Goal: Task Accomplishment & Management: Complete application form

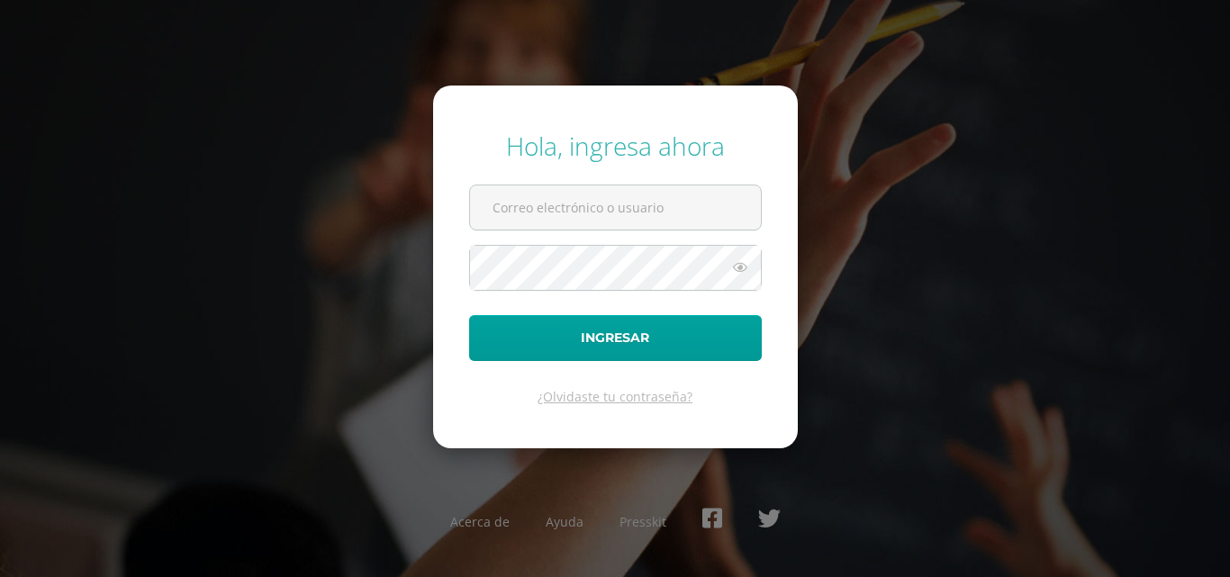
click at [1208, 213] on div "Hola, ingresa ahora Ingresar ¿Olvidaste tu contraseña? Acerca de Ayuda Presskit" at bounding box center [615, 288] width 1244 height 348
click at [627, 217] on input "text" at bounding box center [615, 207] width 291 height 44
type input "2021276@laestrella.edu.gt"
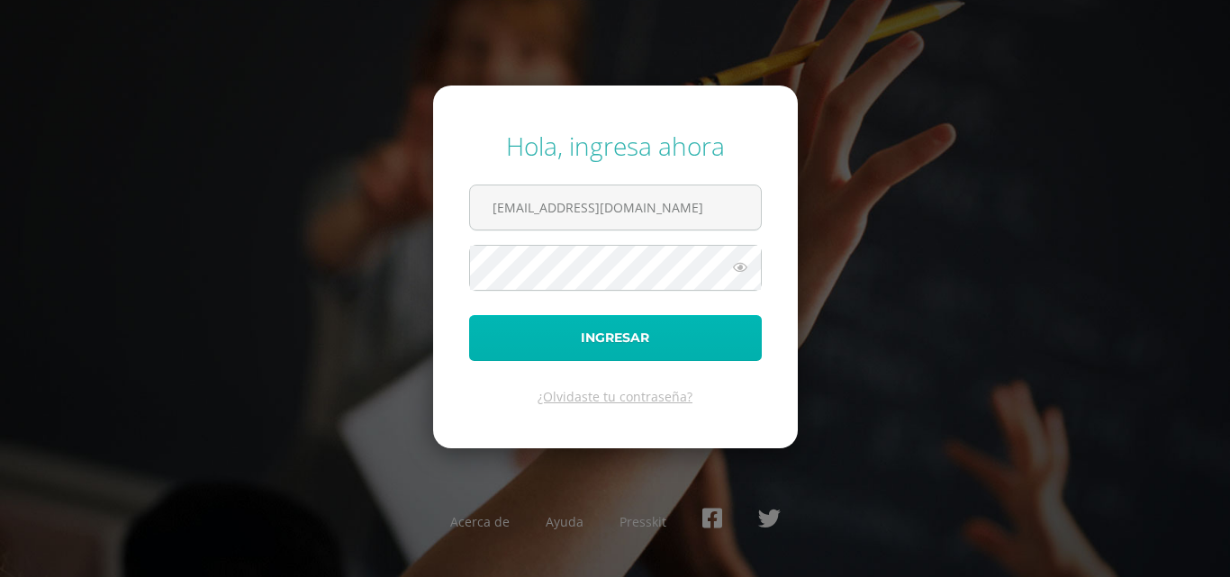
click at [677, 333] on button "Ingresar" at bounding box center [615, 338] width 293 height 46
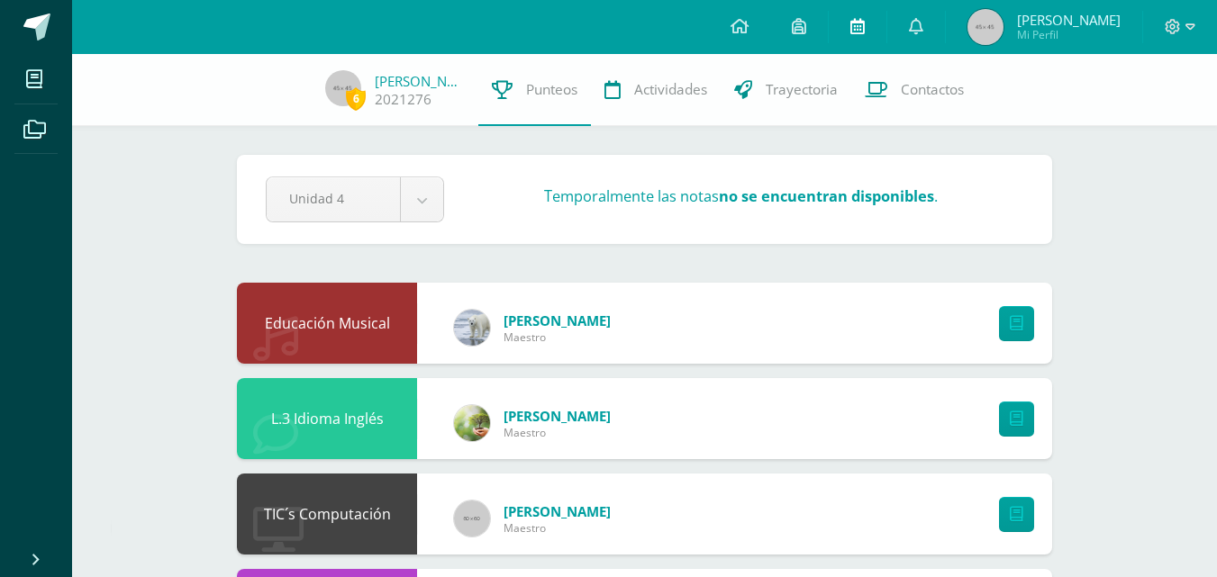
click at [859, 25] on icon at bounding box center [857, 26] width 14 height 16
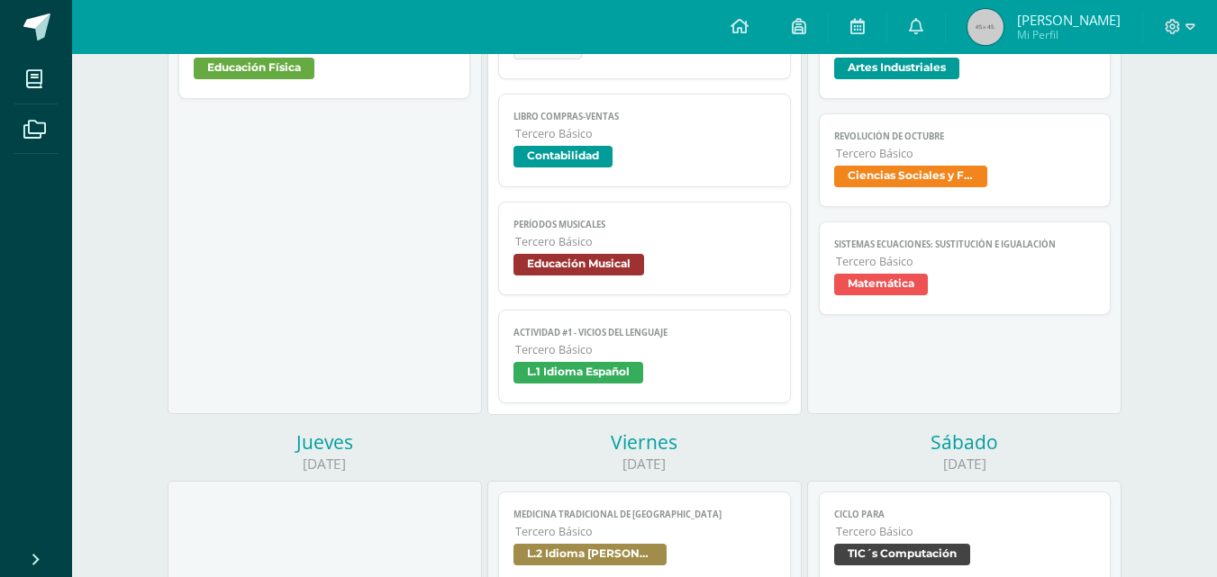
scroll to position [360, 0]
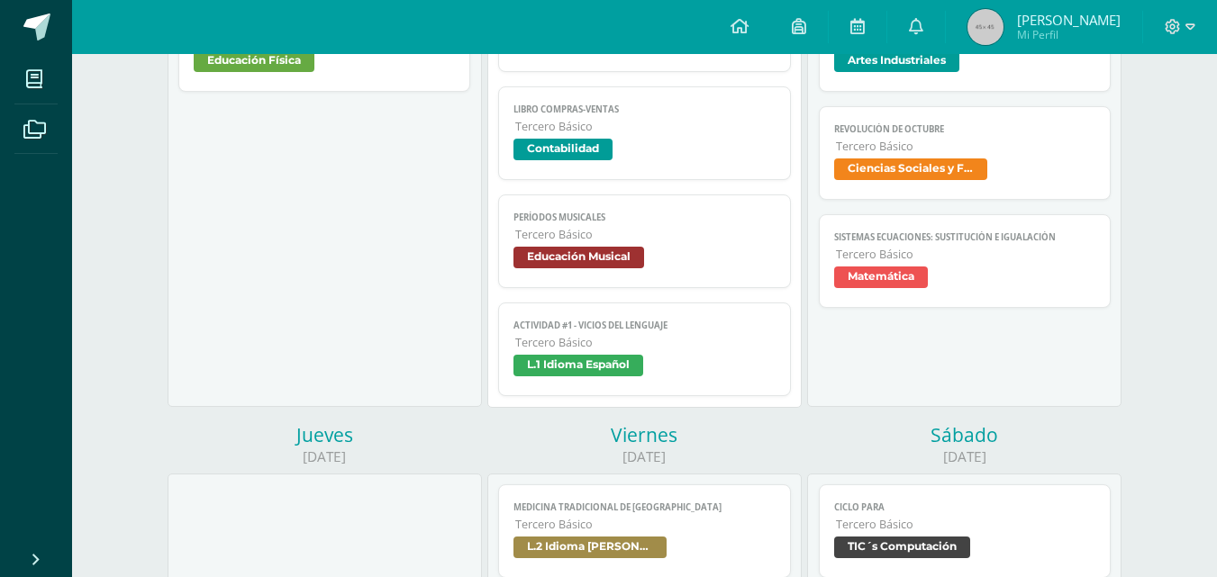
click at [691, 376] on span "L.1 Idioma Español" at bounding box center [644, 368] width 262 height 26
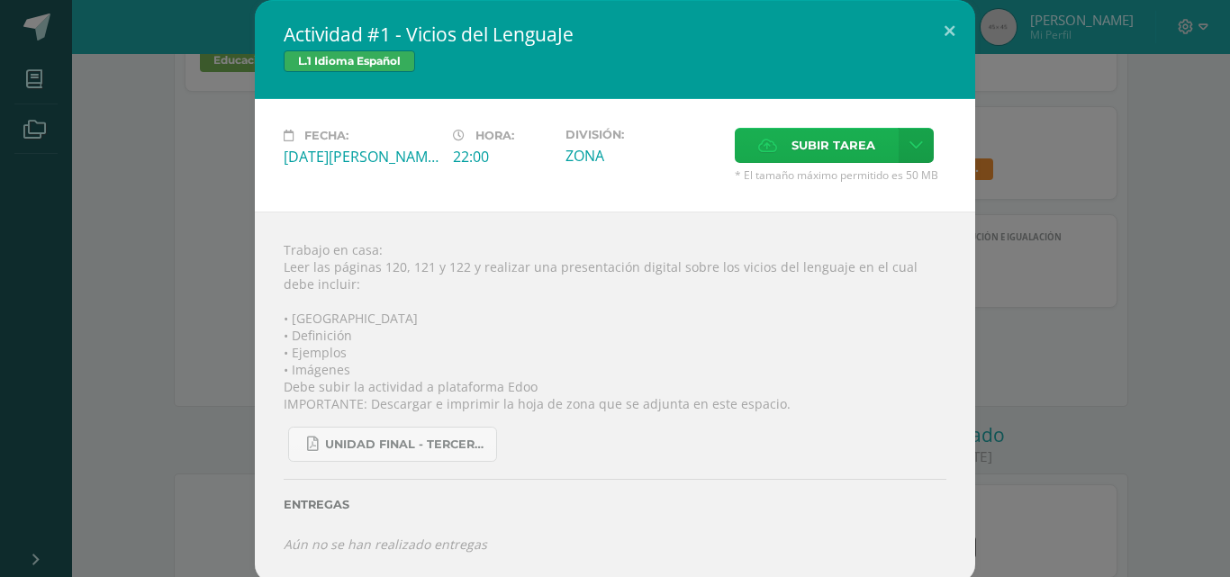
click at [826, 150] on span "Subir tarea" at bounding box center [834, 145] width 84 height 33
click at [0, 0] on input "Subir tarea" at bounding box center [0, 0] width 0 height 0
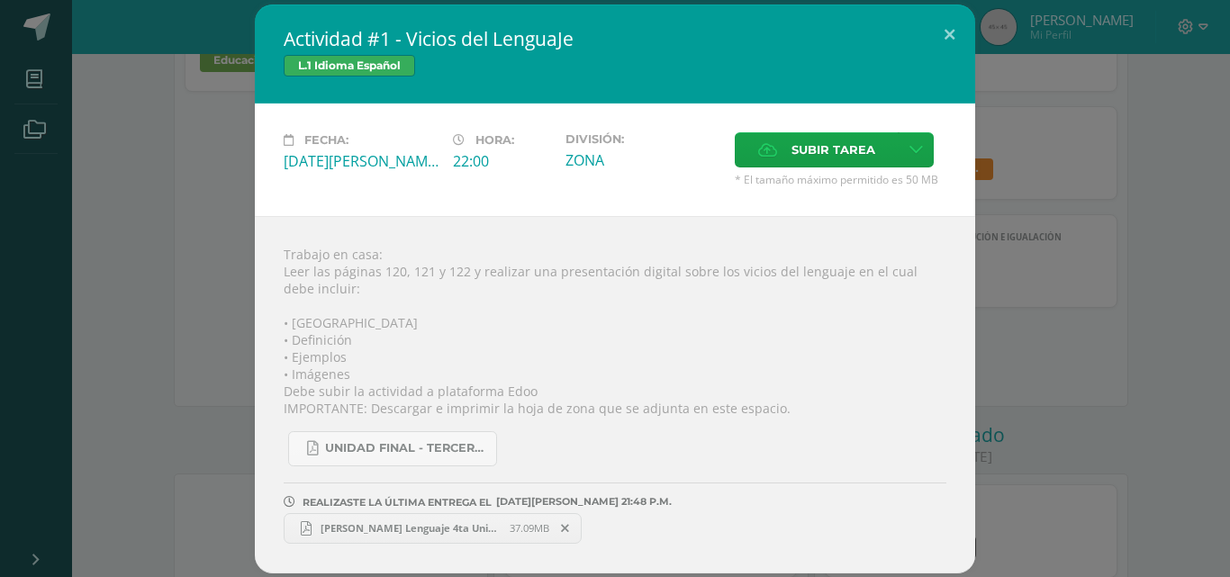
drag, startPoint x: 844, startPoint y: 385, endPoint x: 831, endPoint y: 386, distance: 12.6
click at [844, 385] on div "Trabajo en casa: Leer las páginas 120, 121 y 122 y realizar una presentación di…" at bounding box center [615, 394] width 720 height 357
click at [1155, 312] on div "Actividad #1 - Vicios del LenguaJe L.1 Idioma Español Fecha: [DATE][PERSON_NAME…" at bounding box center [615, 289] width 1216 height 569
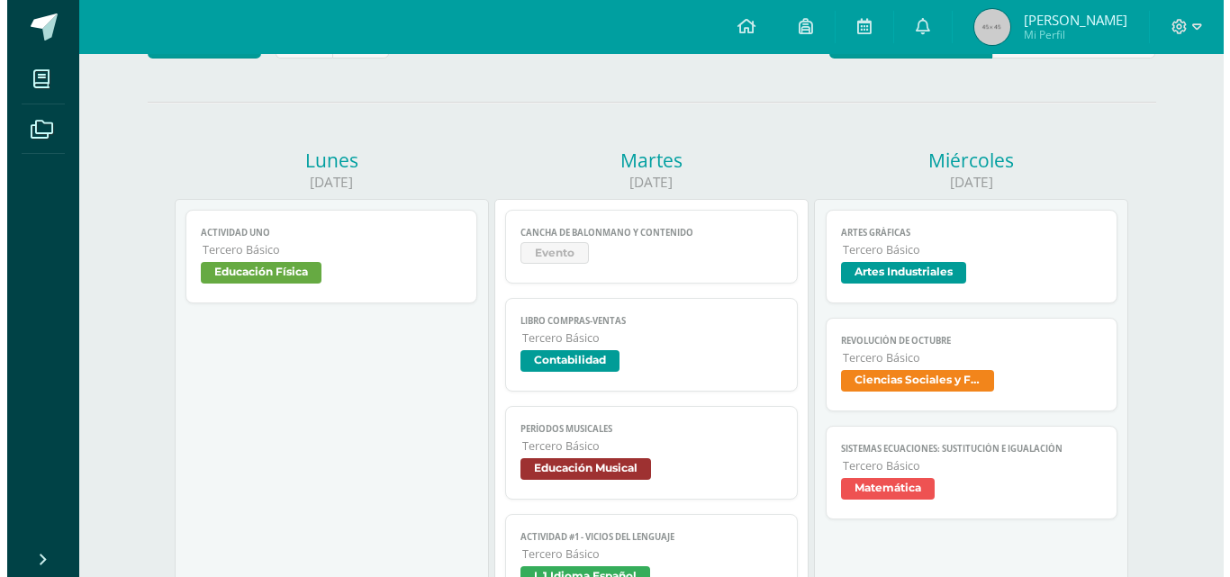
scroll to position [180, 0]
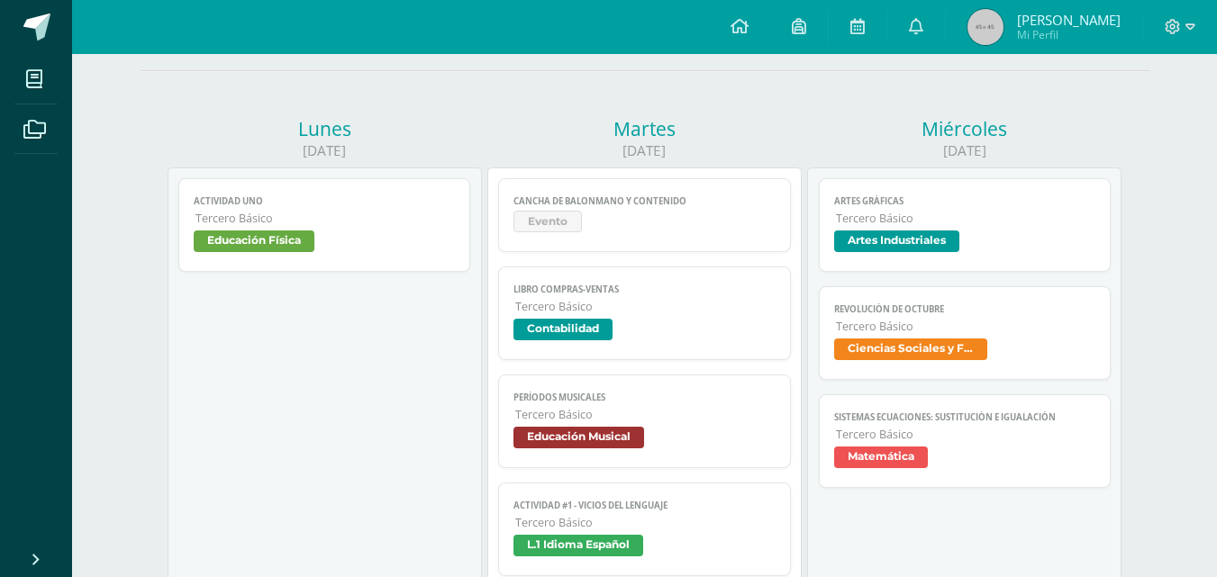
click at [964, 225] on span "Tercero Básico" at bounding box center [966, 218] width 260 height 15
